Goal: Information Seeking & Learning: Learn about a topic

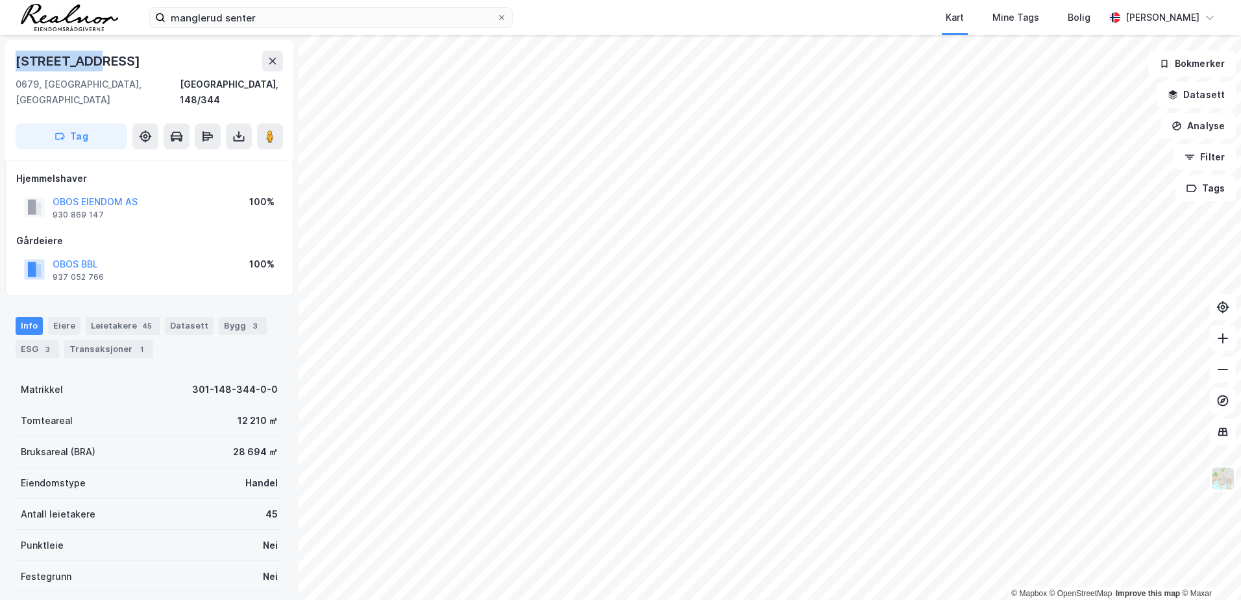
click at [109, 72] on div "[STREET_ADDRESS], 148/344" at bounding box center [150, 79] width 268 height 57
click at [271, 60] on icon at bounding box center [273, 61] width 10 height 10
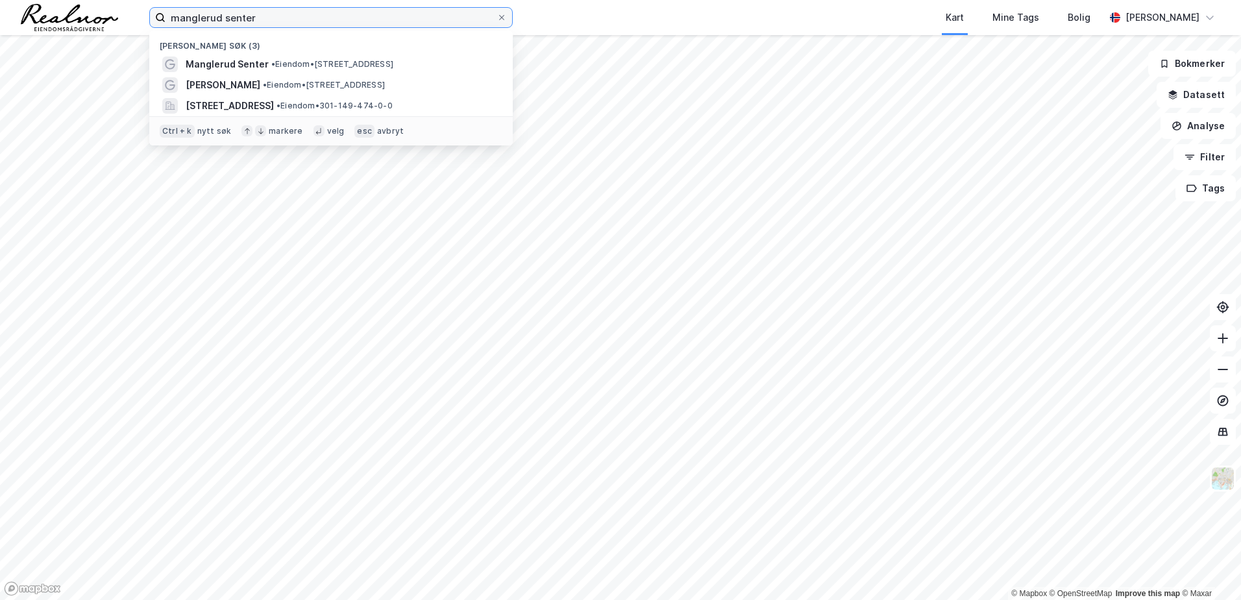
drag, startPoint x: 261, startPoint y: 18, endPoint x: 2, endPoint y: -24, distance: 262.5
click at [2, 0] on html "manglerud senter Nylige søk (3) Manglerud Senter • Eiendom • [STREET_ADDRESS] S…" at bounding box center [620, 300] width 1241 height 600
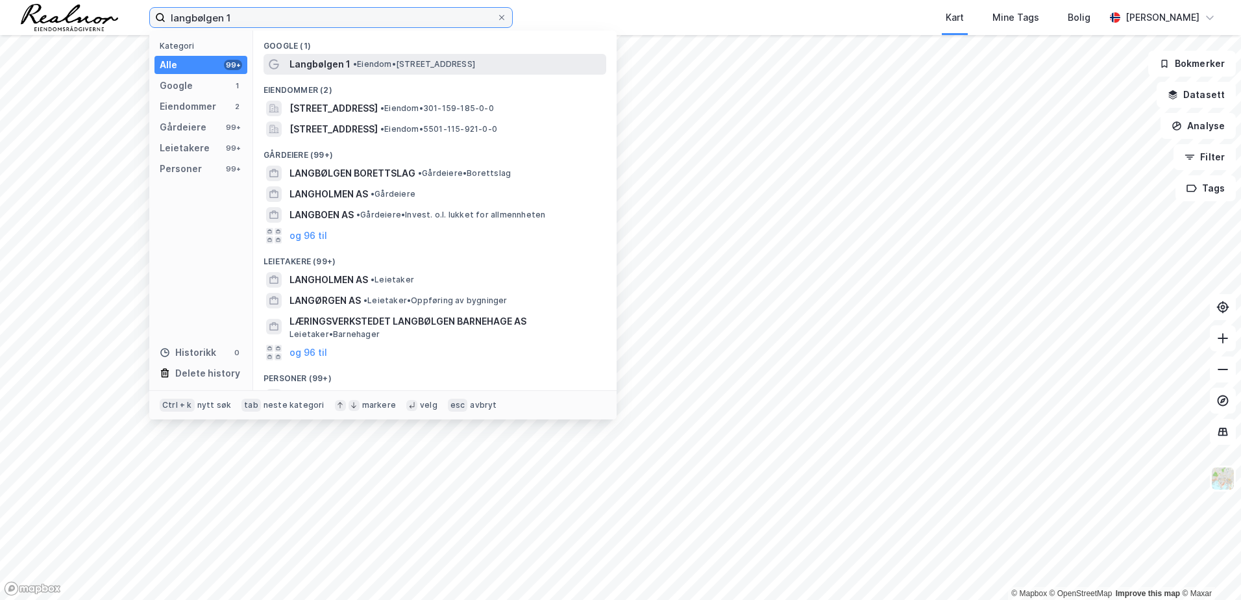
type input "langbølgen 1"
click at [310, 59] on span "Langbølgen 1" at bounding box center [320, 64] width 61 height 16
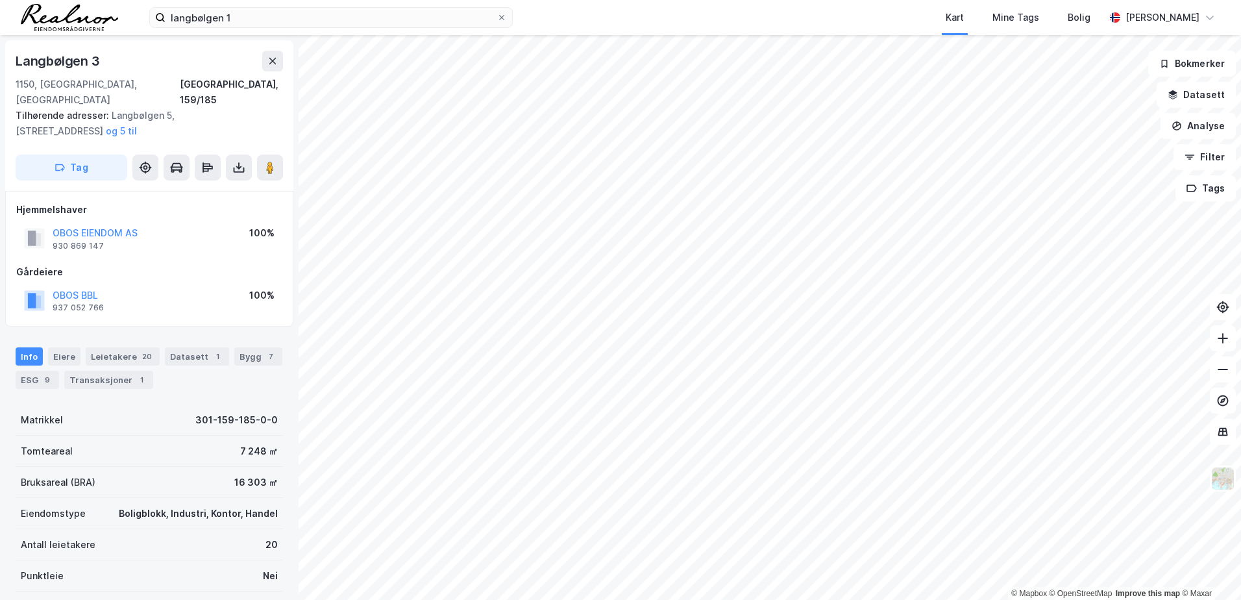
scroll to position [1, 0]
click at [118, 346] on div "Leietakere 20" at bounding box center [123, 355] width 74 height 18
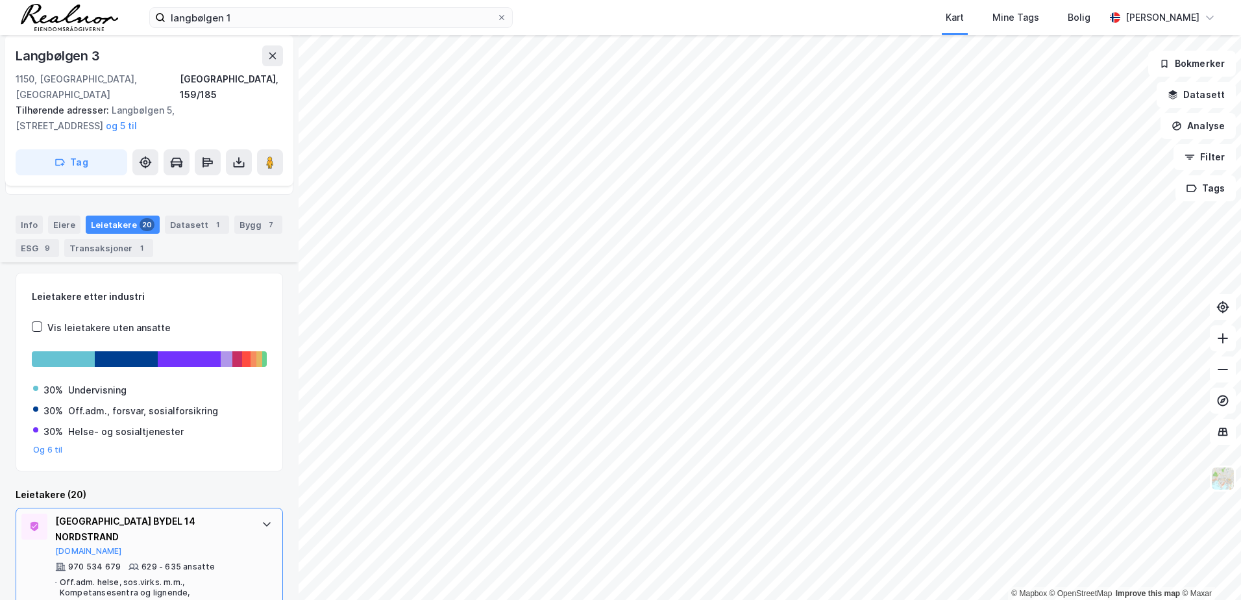
scroll to position [299, 0]
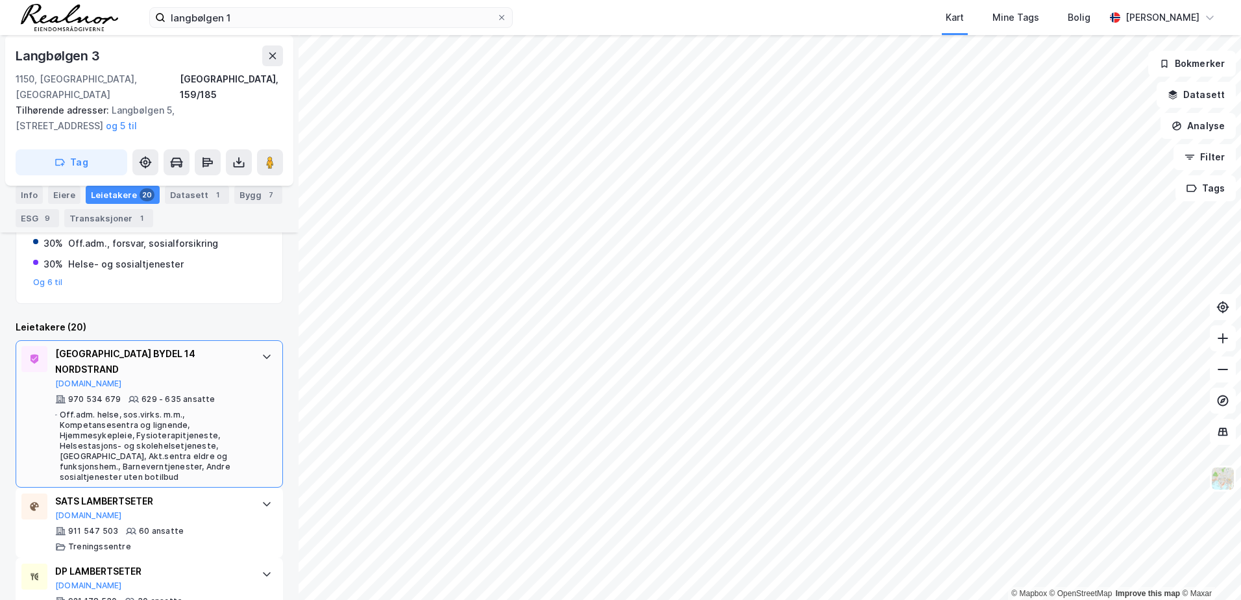
click at [262, 351] on icon at bounding box center [267, 356] width 10 height 10
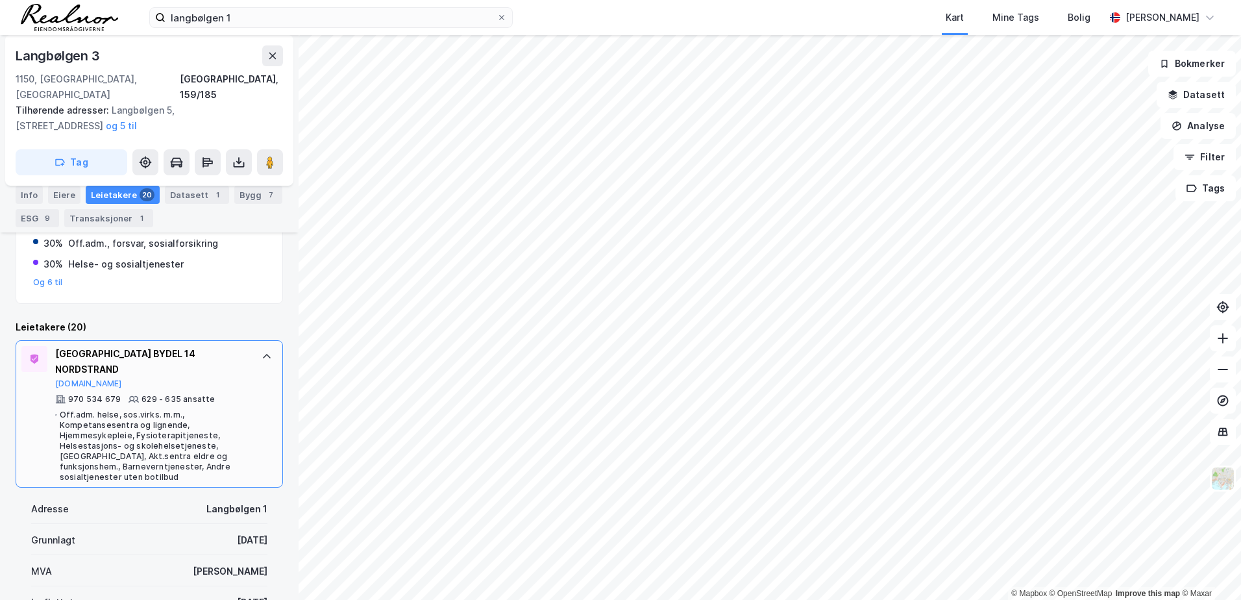
click at [262, 351] on icon at bounding box center [267, 356] width 10 height 10
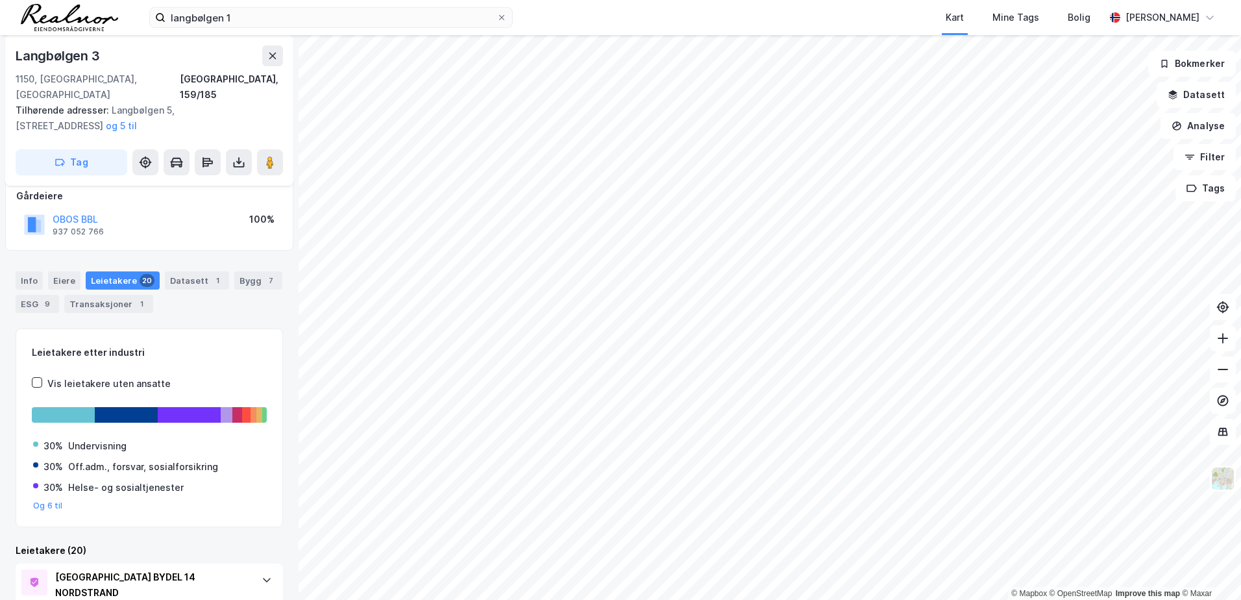
scroll to position [55, 0]
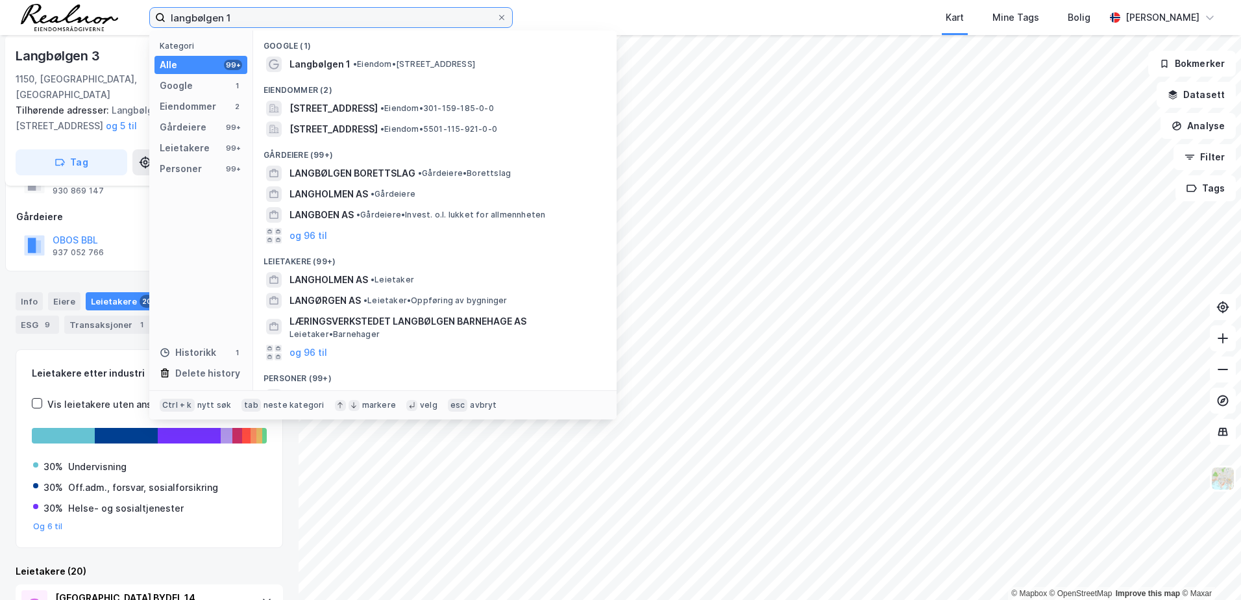
click at [496, 21] on input "langbølgen 1" at bounding box center [331, 17] width 331 height 19
click at [501, 16] on icon at bounding box center [502, 18] width 8 height 8
click at [497, 16] on input "langbølgen 1" at bounding box center [331, 17] width 331 height 19
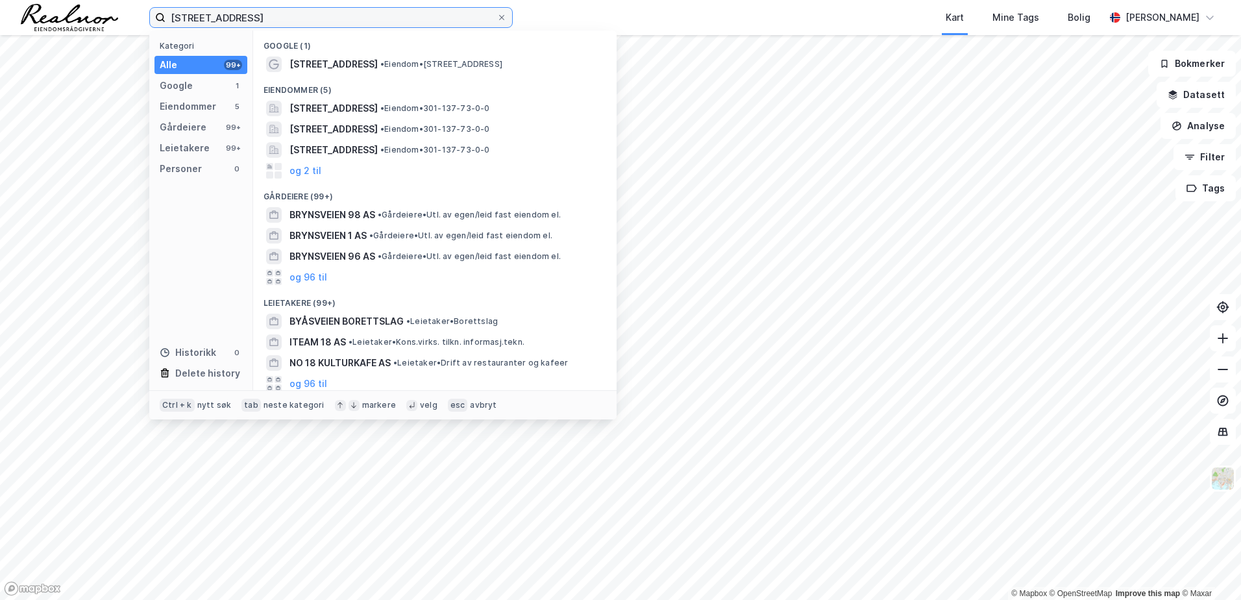
type input "[STREET_ADDRESS]"
click at [364, 75] on div "Google (1) Brynsveien 18 • Eiendom • [STREET_ADDRESS] [PERSON_NAME] (5) [STREET…" at bounding box center [435, 211] width 364 height 360
drag, startPoint x: 364, startPoint y: 75, endPoint x: 330, endPoint y: 67, distance: 34.7
click at [330, 67] on span "[STREET_ADDRESS]" at bounding box center [334, 64] width 88 height 16
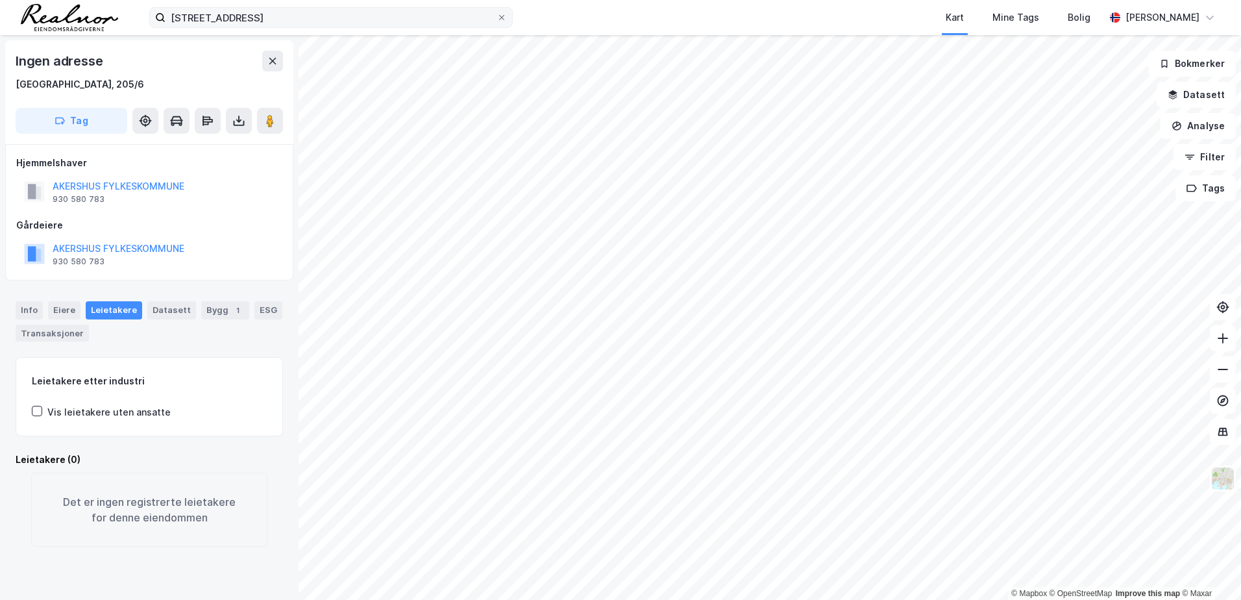
click at [306, 29] on div "brynsveien 18 Kart Mine Tags Bolig [PERSON_NAME]" at bounding box center [620, 17] width 1241 height 35
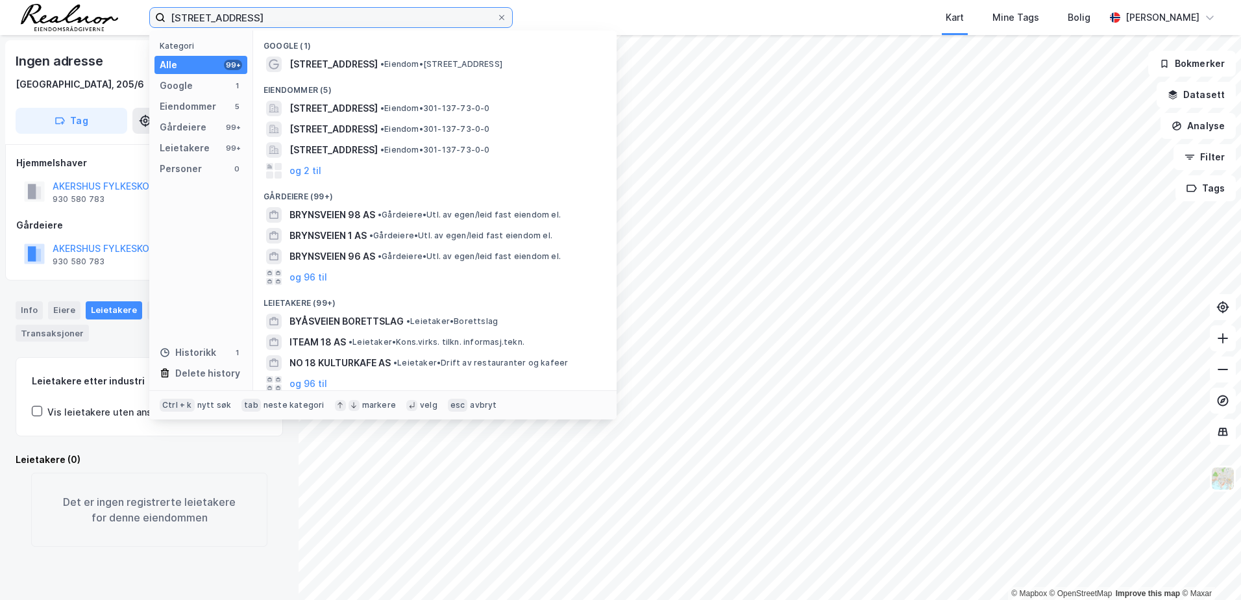
click at [305, 21] on input "[STREET_ADDRESS]" at bounding box center [331, 17] width 331 height 19
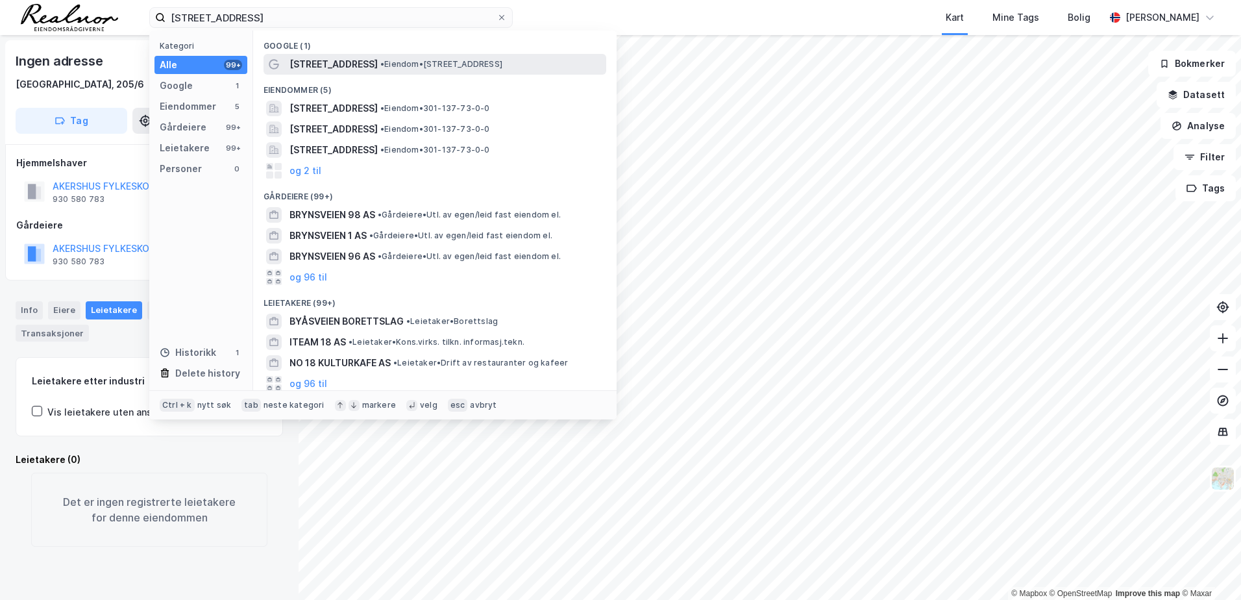
click at [352, 67] on div "[STREET_ADDRESS] • Eiendom • [STREET_ADDRESS]" at bounding box center [447, 64] width 314 height 16
